Goal: Check status: Check status

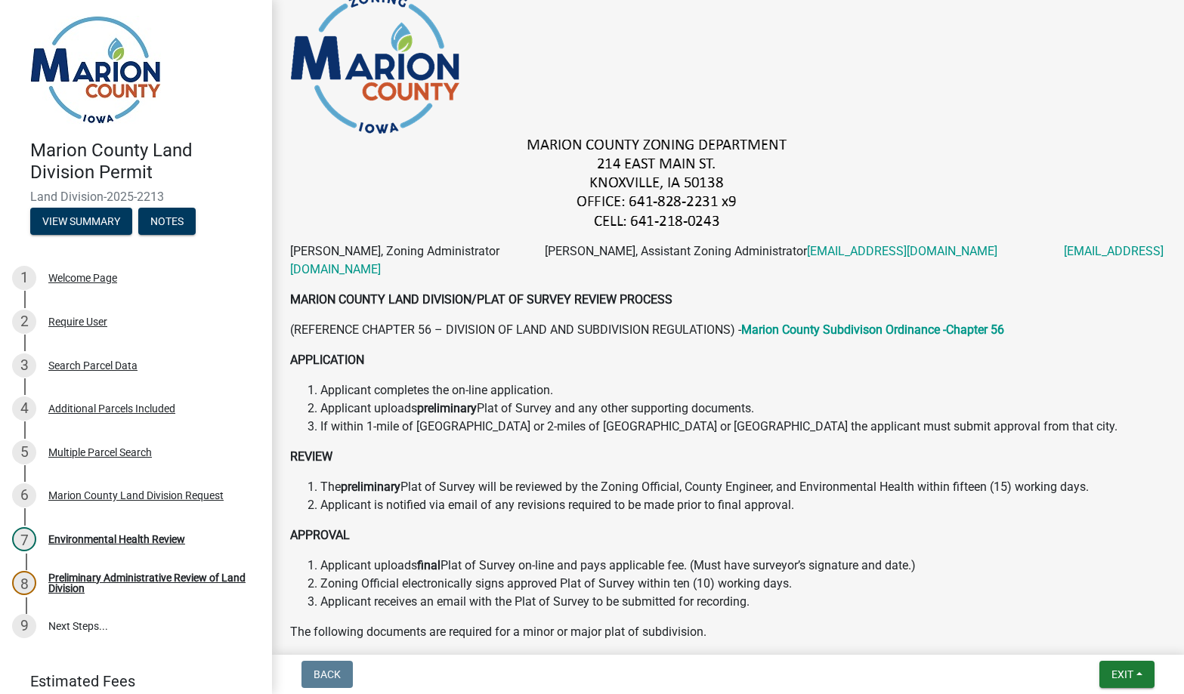
scroll to position [227, 0]
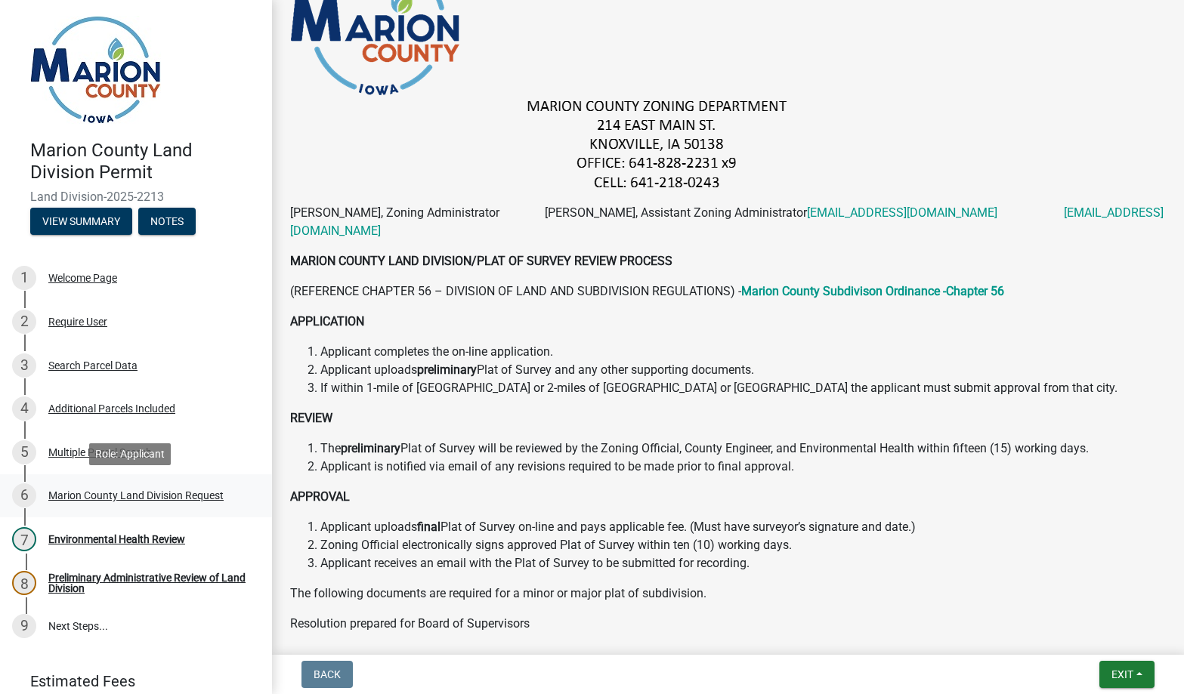
click at [111, 496] on div "Marion County Land Division Request" at bounding box center [135, 495] width 175 height 11
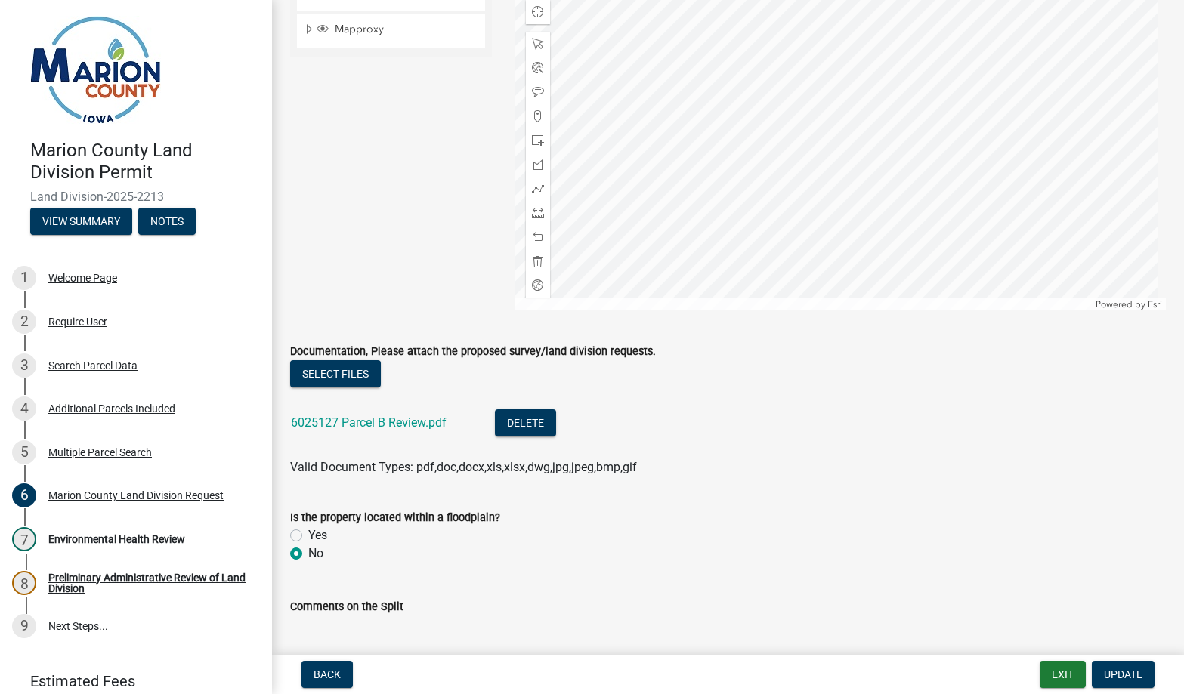
scroll to position [1889, 0]
click at [353, 425] on link "6025127 Parcel B Review.pdf" at bounding box center [369, 422] width 156 height 14
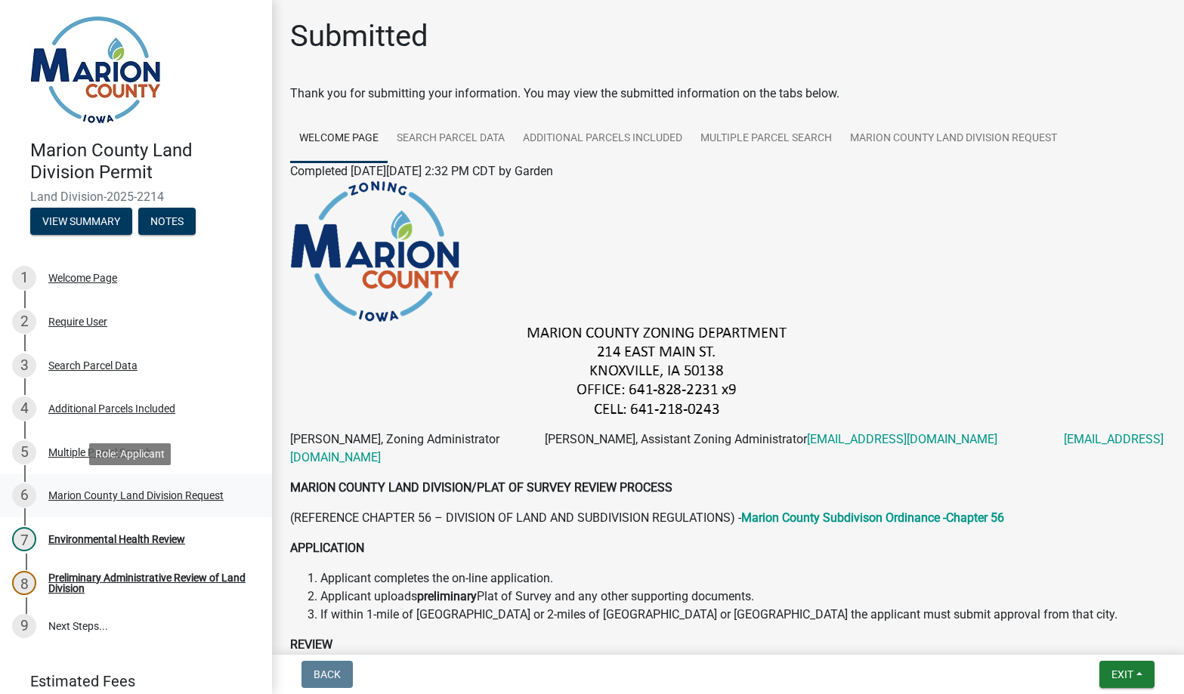
click at [85, 498] on div "Marion County Land Division Request" at bounding box center [135, 495] width 175 height 11
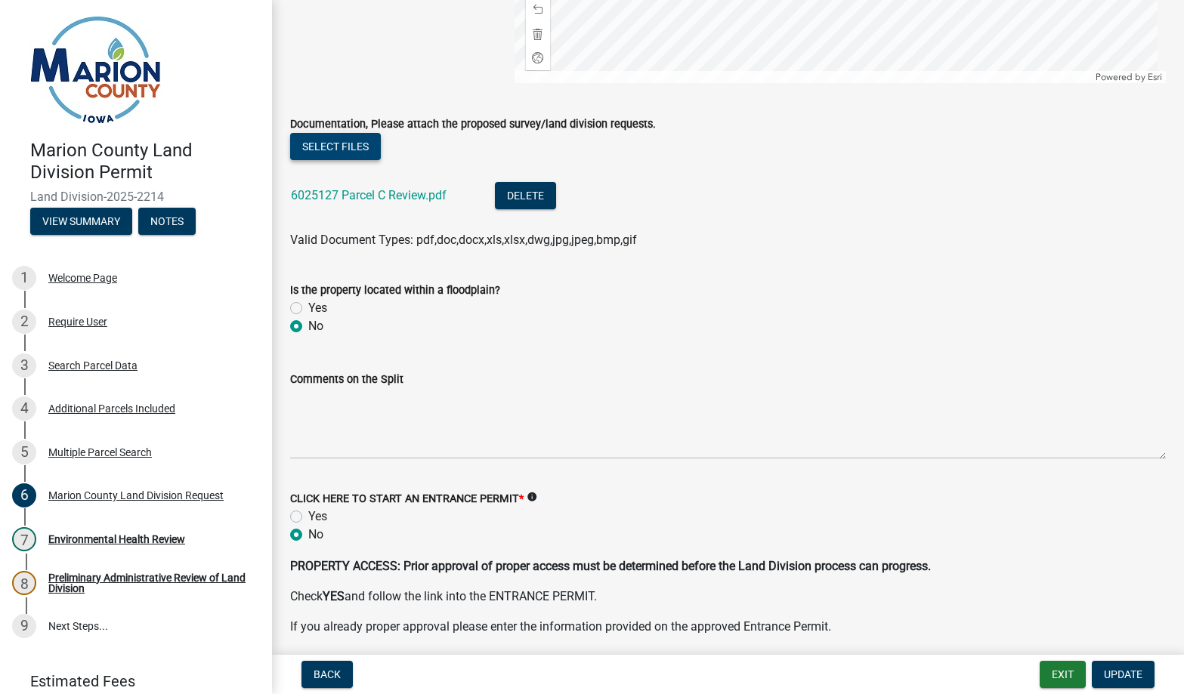
scroll to position [2097, 0]
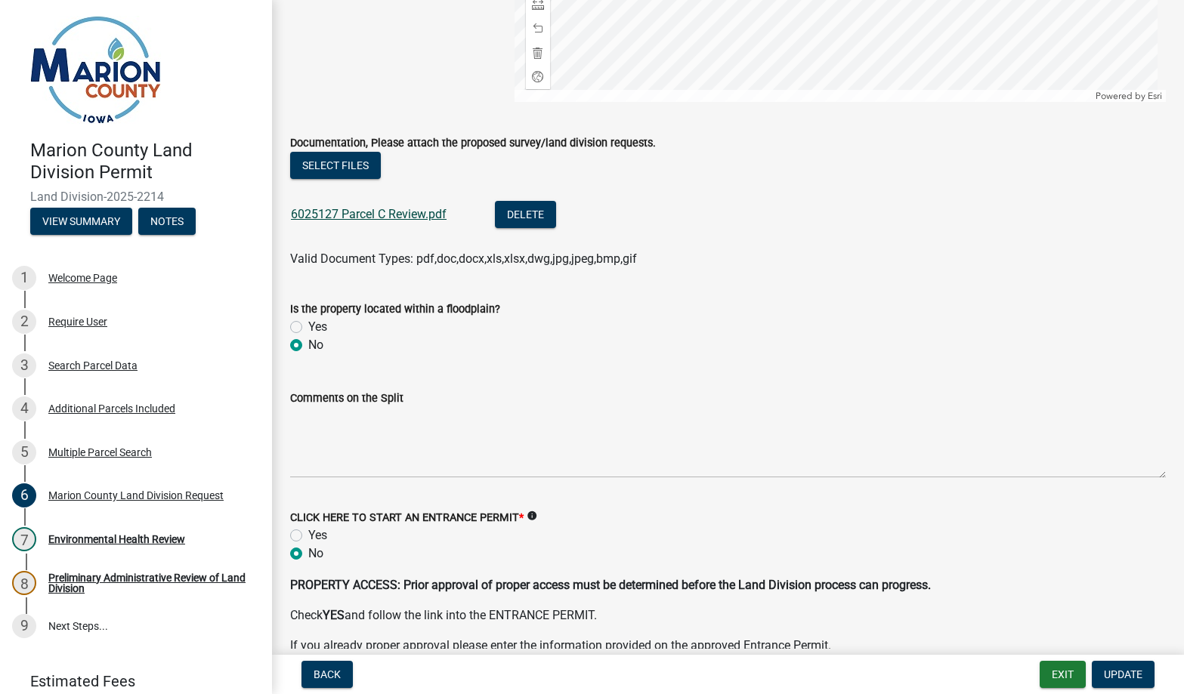
click at [342, 220] on link "6025127 Parcel C Review.pdf" at bounding box center [369, 214] width 156 height 14
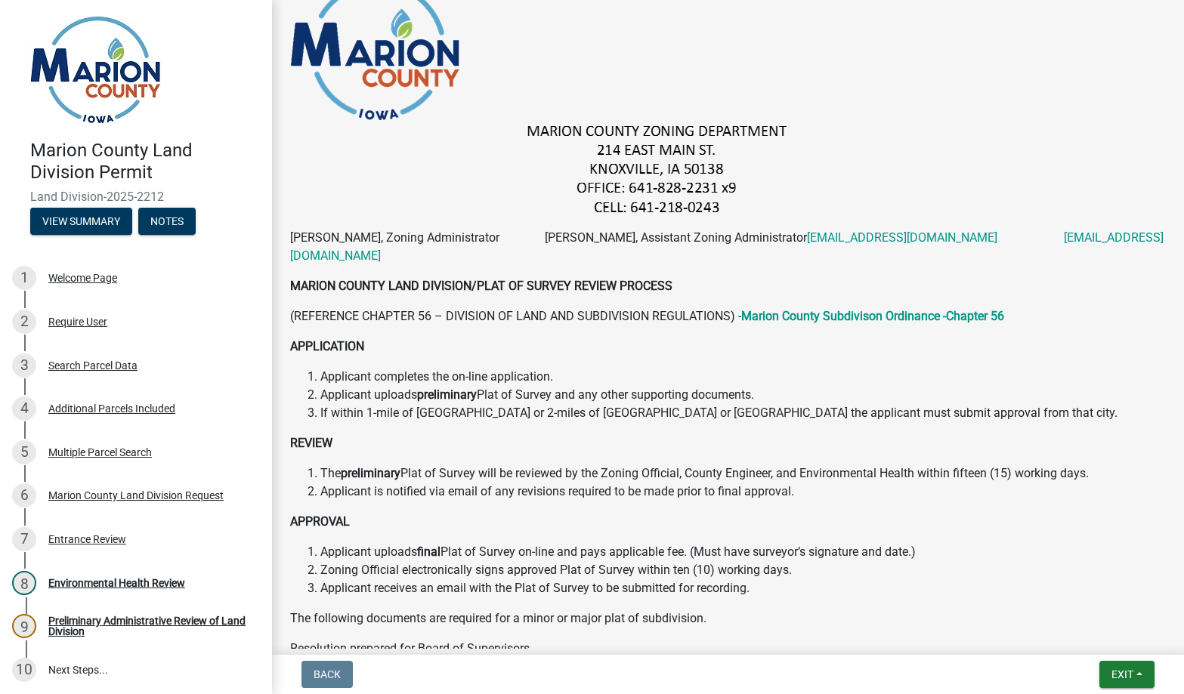
scroll to position [359, 0]
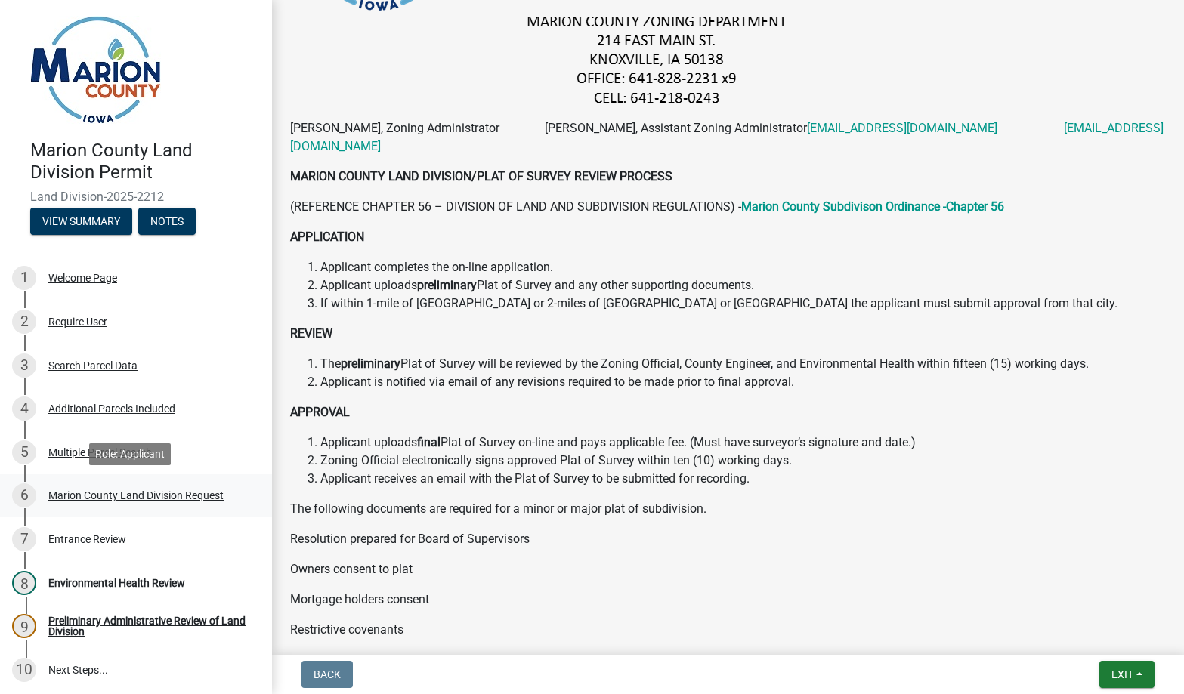
click at [109, 497] on div "Marion County Land Division Request" at bounding box center [135, 495] width 175 height 11
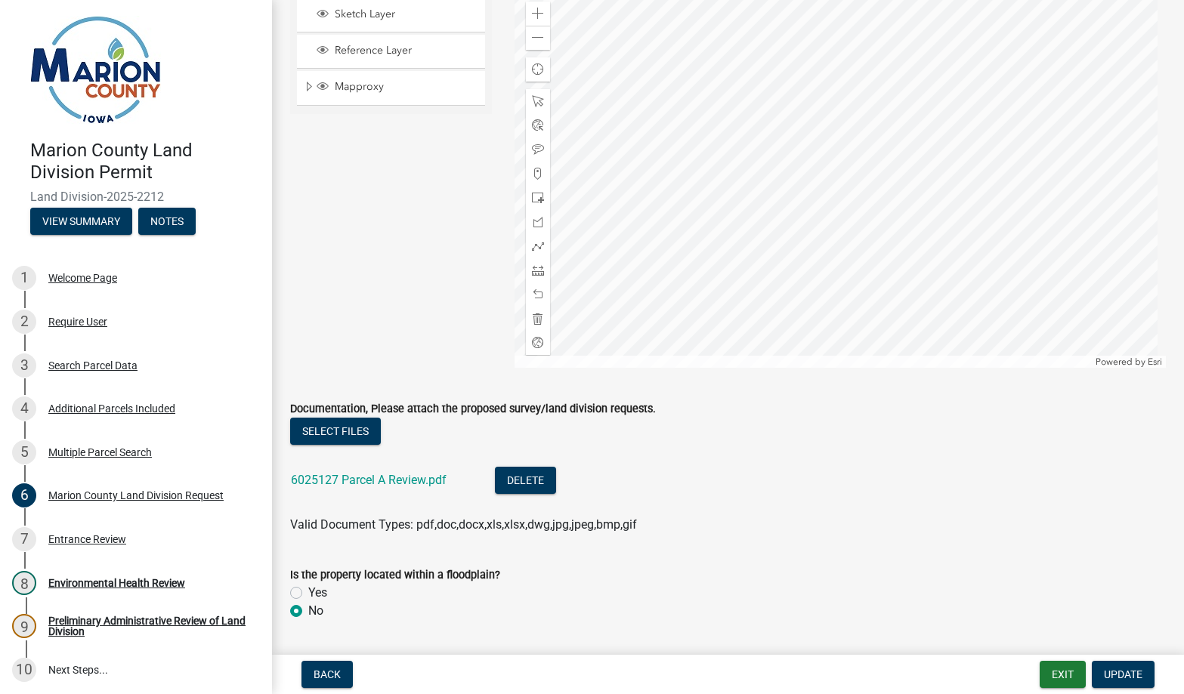
scroll to position [1833, 0]
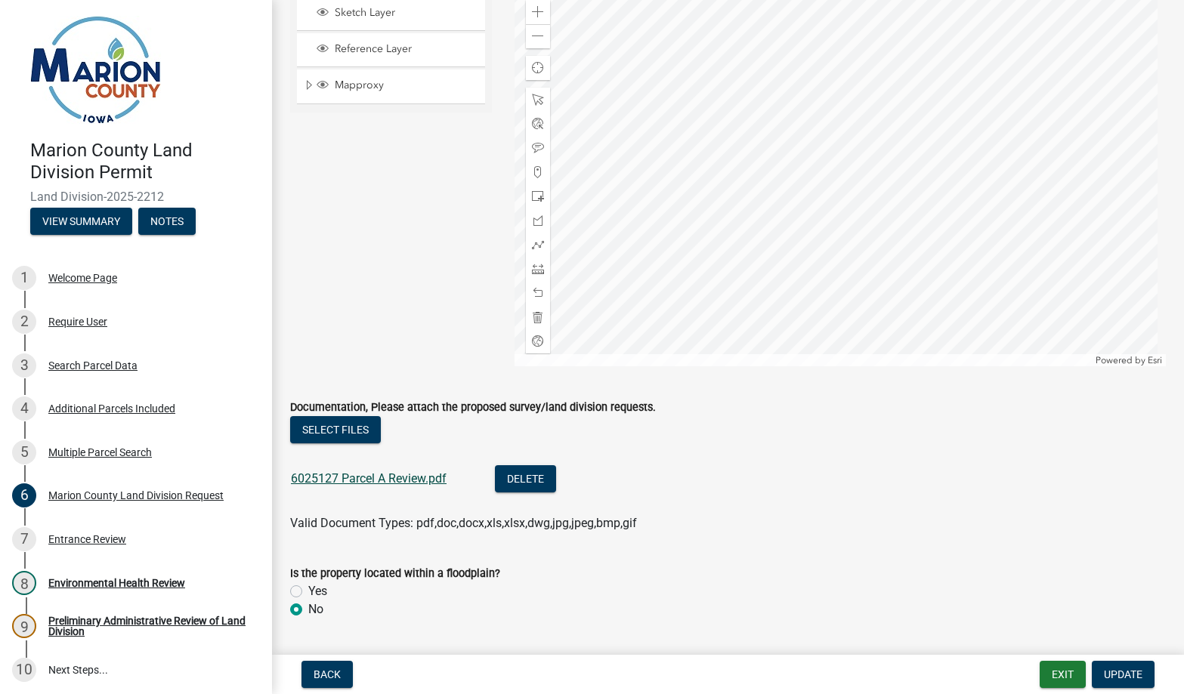
click at [379, 478] on link "6025127 Parcel A Review.pdf" at bounding box center [369, 479] width 156 height 14
